Goal: Task Accomplishment & Management: Use online tool/utility

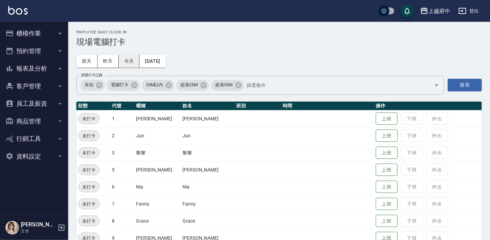
click at [135, 63] on button "今天" at bounding box center [129, 61] width 21 height 13
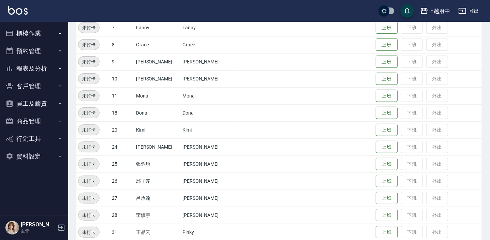
scroll to position [186, 0]
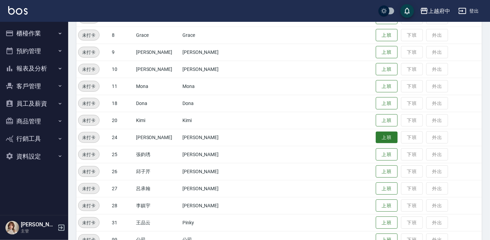
click at [377, 136] on button "上班" at bounding box center [387, 138] width 22 height 12
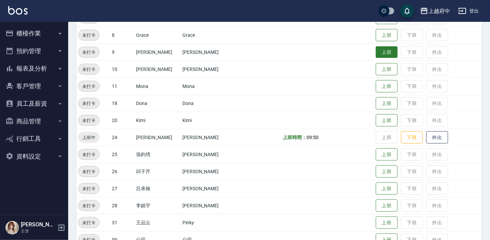
click at [377, 49] on button "上班" at bounding box center [387, 52] width 22 height 12
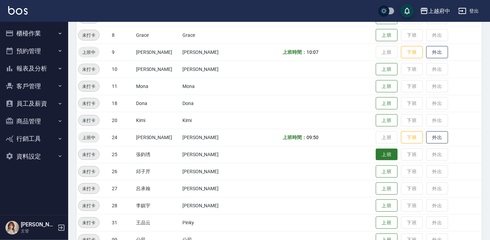
click at [380, 152] on button "上班" at bounding box center [387, 155] width 22 height 12
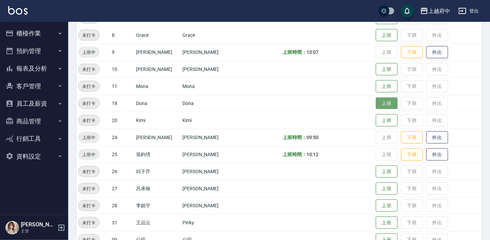
click at [380, 105] on button "上班" at bounding box center [387, 104] width 22 height 12
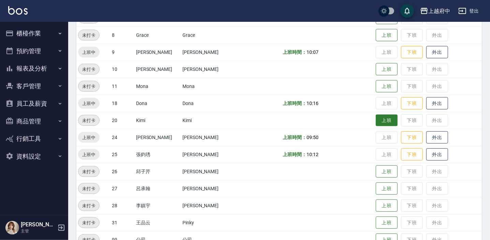
click at [376, 121] on button "上班" at bounding box center [387, 121] width 22 height 12
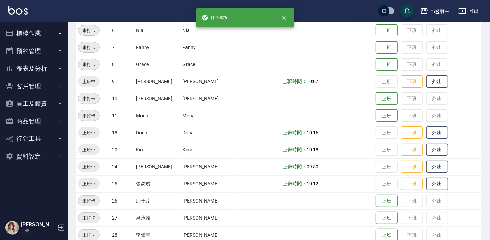
scroll to position [124, 0]
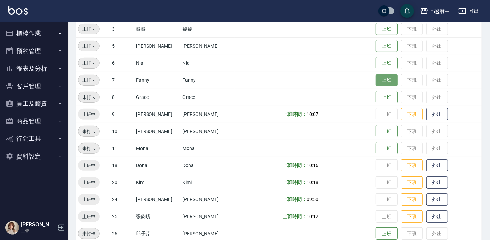
click at [376, 83] on button "上班" at bounding box center [387, 80] width 22 height 12
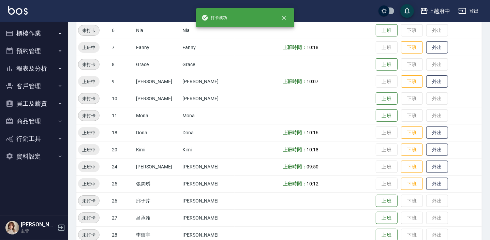
scroll to position [186, 0]
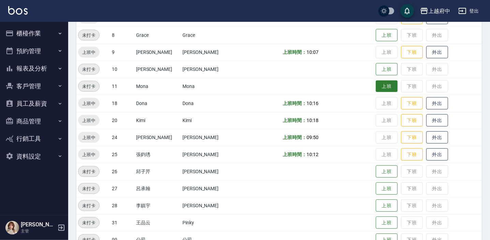
click at [376, 88] on button "上班" at bounding box center [387, 86] width 22 height 12
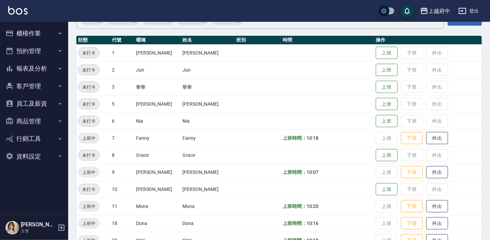
scroll to position [0, 0]
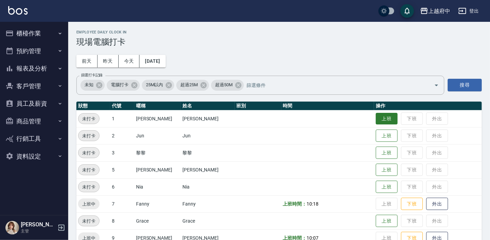
click at [377, 119] on button "上班" at bounding box center [387, 119] width 22 height 12
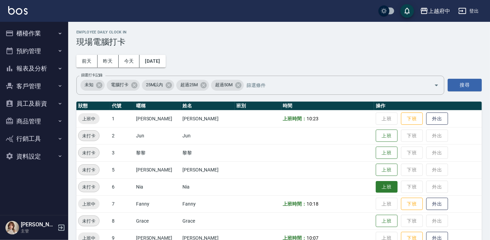
click at [385, 187] on button "上班" at bounding box center [387, 187] width 22 height 12
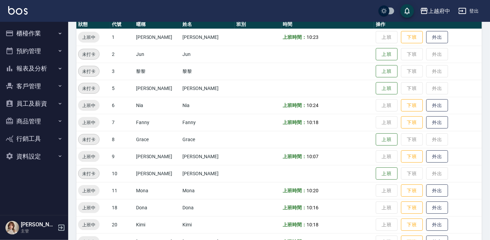
scroll to position [62, 0]
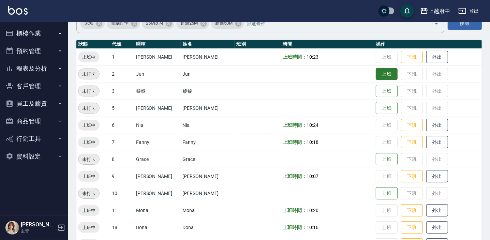
click at [378, 75] on button "上班" at bounding box center [387, 74] width 22 height 12
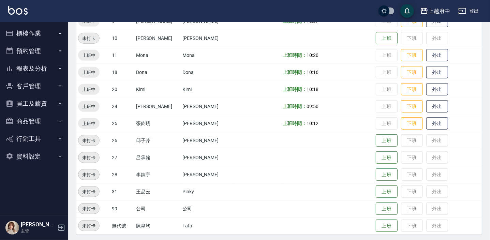
scroll to position [219, 0]
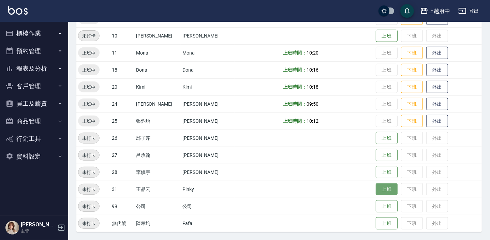
click at [376, 184] on button "上班" at bounding box center [387, 189] width 22 height 12
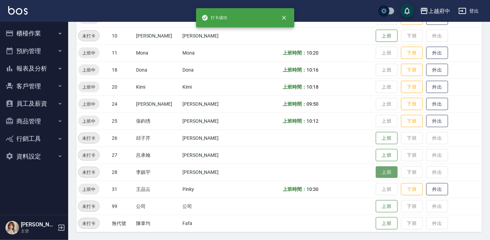
click at [376, 172] on button "上班" at bounding box center [387, 172] width 22 height 12
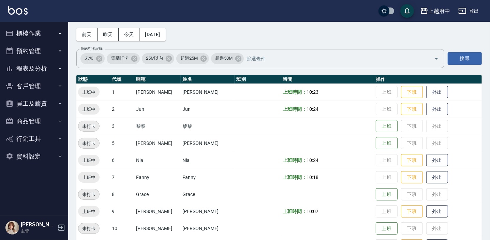
scroll to position [62, 0]
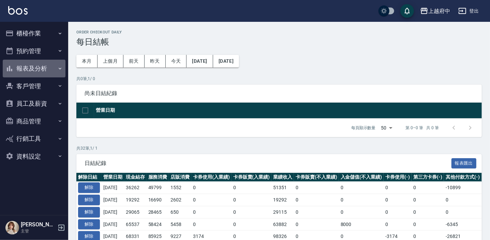
click at [37, 68] on button "報表及分析" at bounding box center [34, 69] width 63 height 18
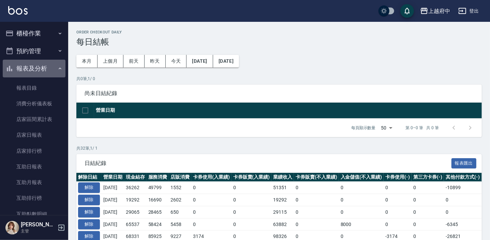
click at [38, 68] on button "報表及分析" at bounding box center [34, 69] width 63 height 18
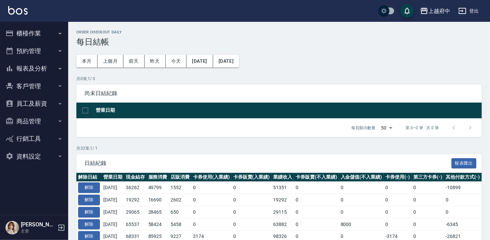
click at [31, 34] on button "櫃檯作業" at bounding box center [34, 34] width 63 height 18
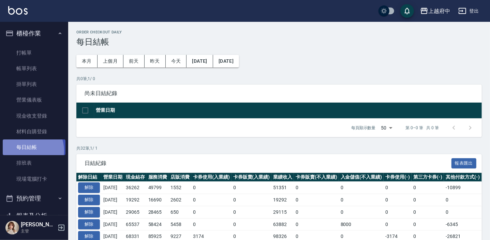
click at [26, 151] on link "每日結帳" at bounding box center [34, 147] width 63 height 16
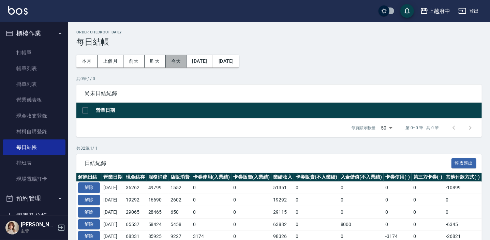
click at [180, 59] on button "今天" at bounding box center [176, 61] width 21 height 13
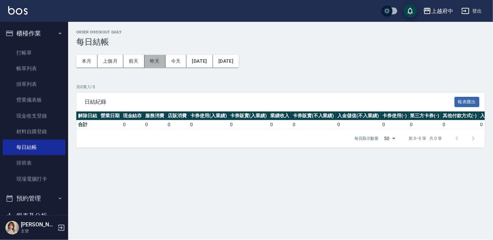
click at [153, 64] on button "昨天" at bounding box center [155, 61] width 21 height 13
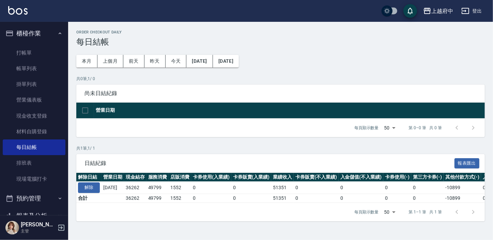
click at [36, 33] on button "櫃檯作業" at bounding box center [34, 34] width 63 height 18
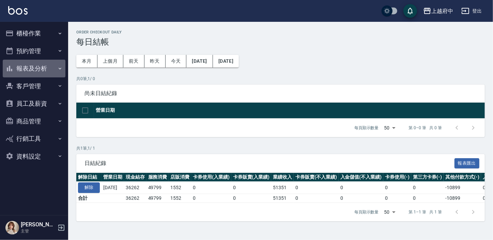
click at [33, 70] on button "報表及分析" at bounding box center [34, 69] width 63 height 18
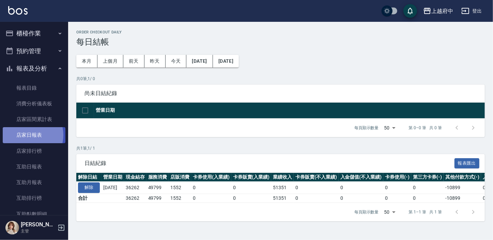
click at [28, 135] on link "店家日報表" at bounding box center [34, 135] width 63 height 16
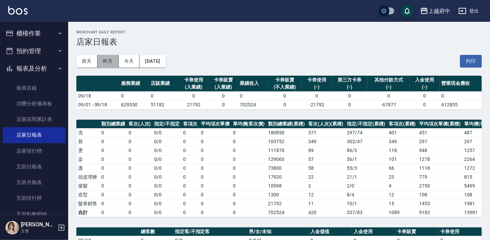
click at [107, 60] on button "昨天" at bounding box center [108, 61] width 21 height 13
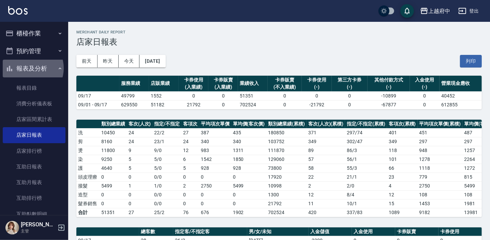
click at [29, 68] on button "報表及分析" at bounding box center [34, 69] width 63 height 18
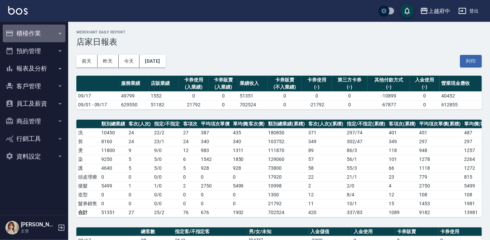
click at [35, 34] on button "櫃檯作業" at bounding box center [34, 34] width 63 height 18
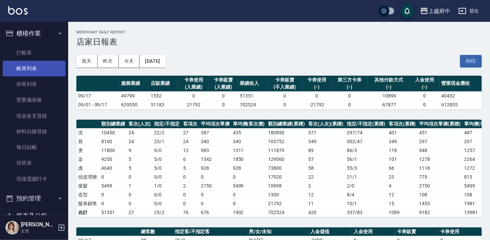
click at [30, 65] on link "帳單列表" at bounding box center [34, 69] width 63 height 16
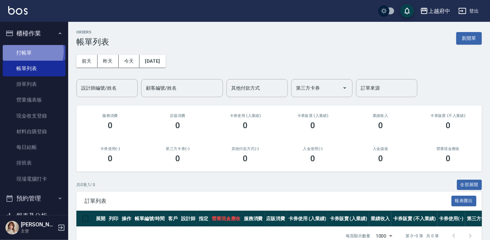
click at [25, 51] on link "打帳單" at bounding box center [34, 53] width 63 height 16
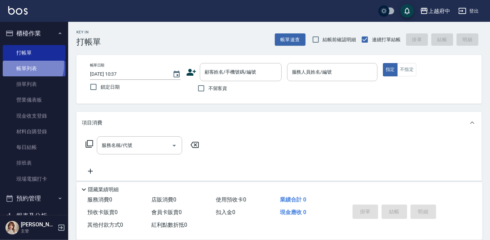
click at [28, 65] on link "帳單列表" at bounding box center [34, 69] width 63 height 16
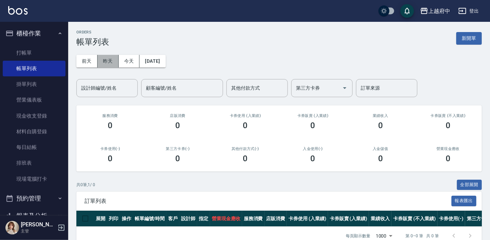
click at [114, 60] on button "昨天" at bounding box center [108, 61] width 21 height 13
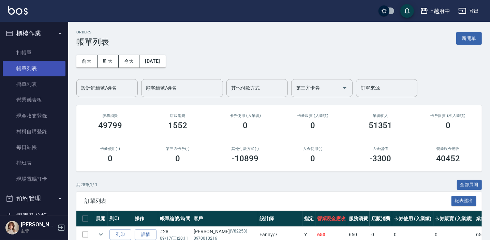
drag, startPoint x: 18, startPoint y: 52, endPoint x: 14, endPoint y: 65, distance: 13.9
click at [18, 52] on link "打帳單" at bounding box center [34, 53] width 63 height 16
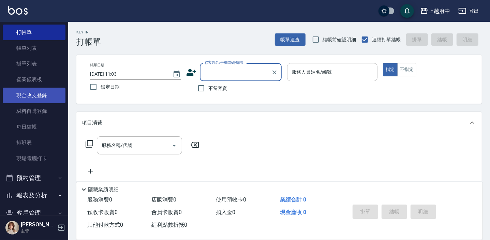
scroll to position [31, 0]
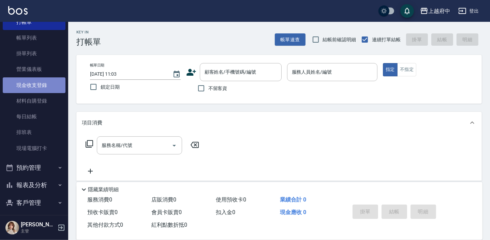
click at [38, 88] on link "現金收支登錄" at bounding box center [34, 85] width 63 height 16
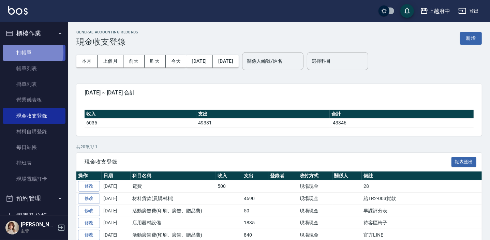
click at [27, 52] on link "打帳單" at bounding box center [34, 53] width 63 height 16
